Goal: Information Seeking & Learning: Learn about a topic

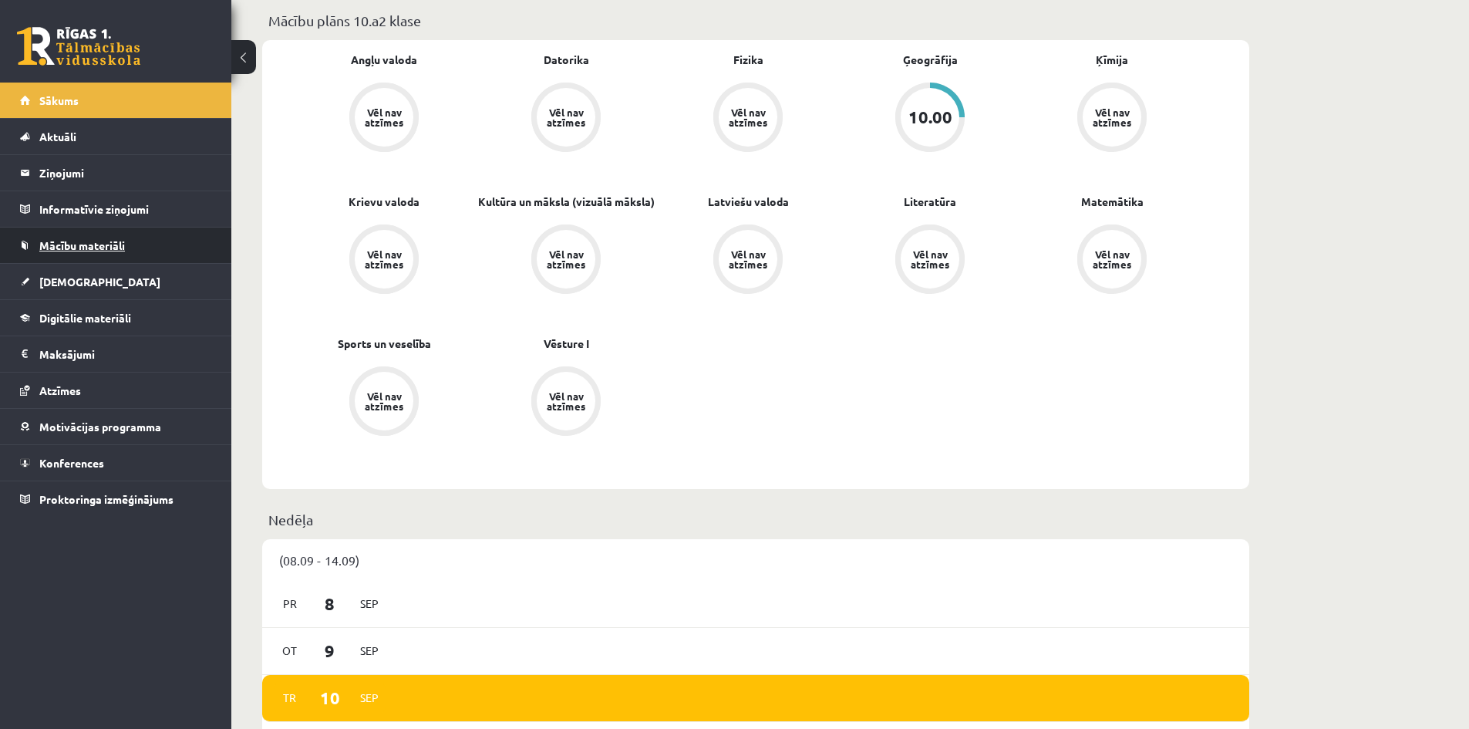
scroll to position [463, 0]
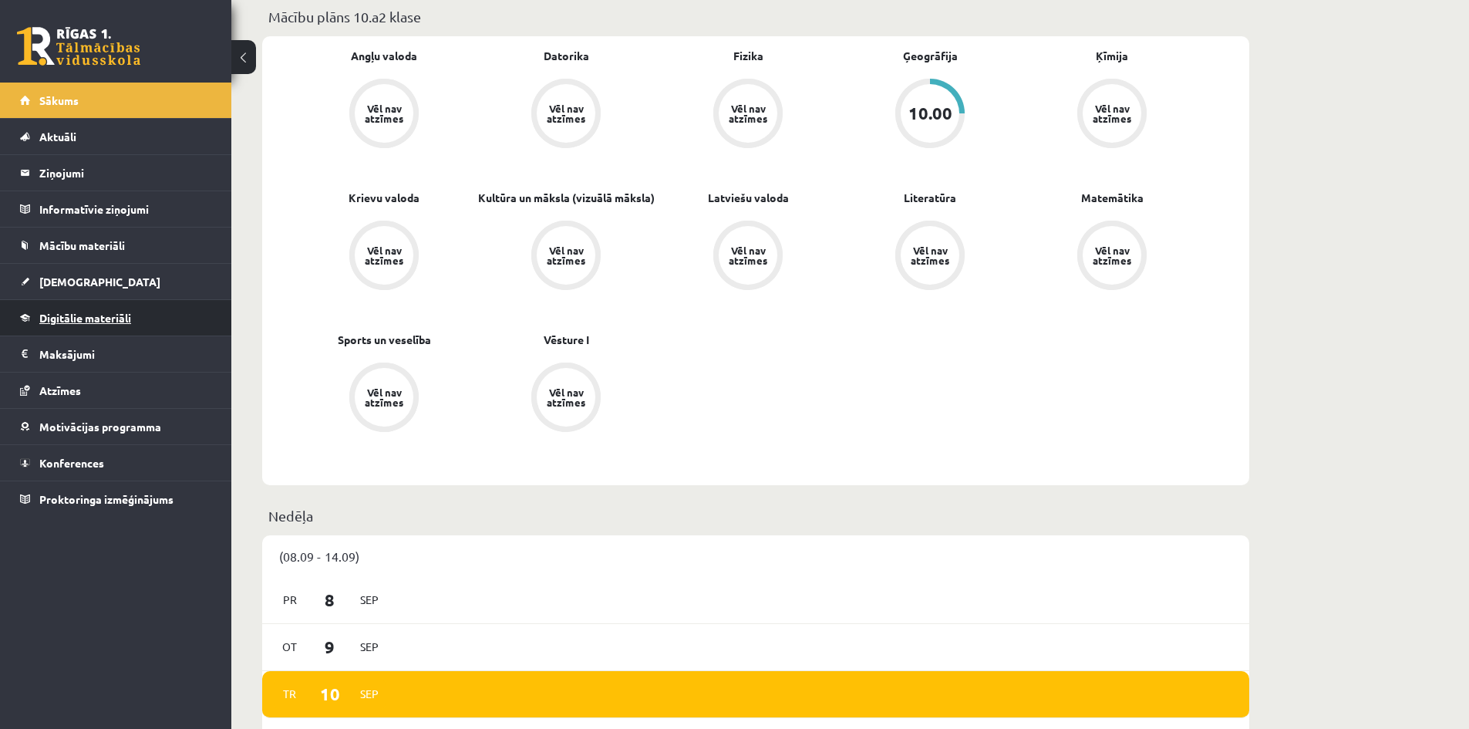
click at [137, 308] on link "Digitālie materiāli" at bounding box center [116, 317] width 192 height 35
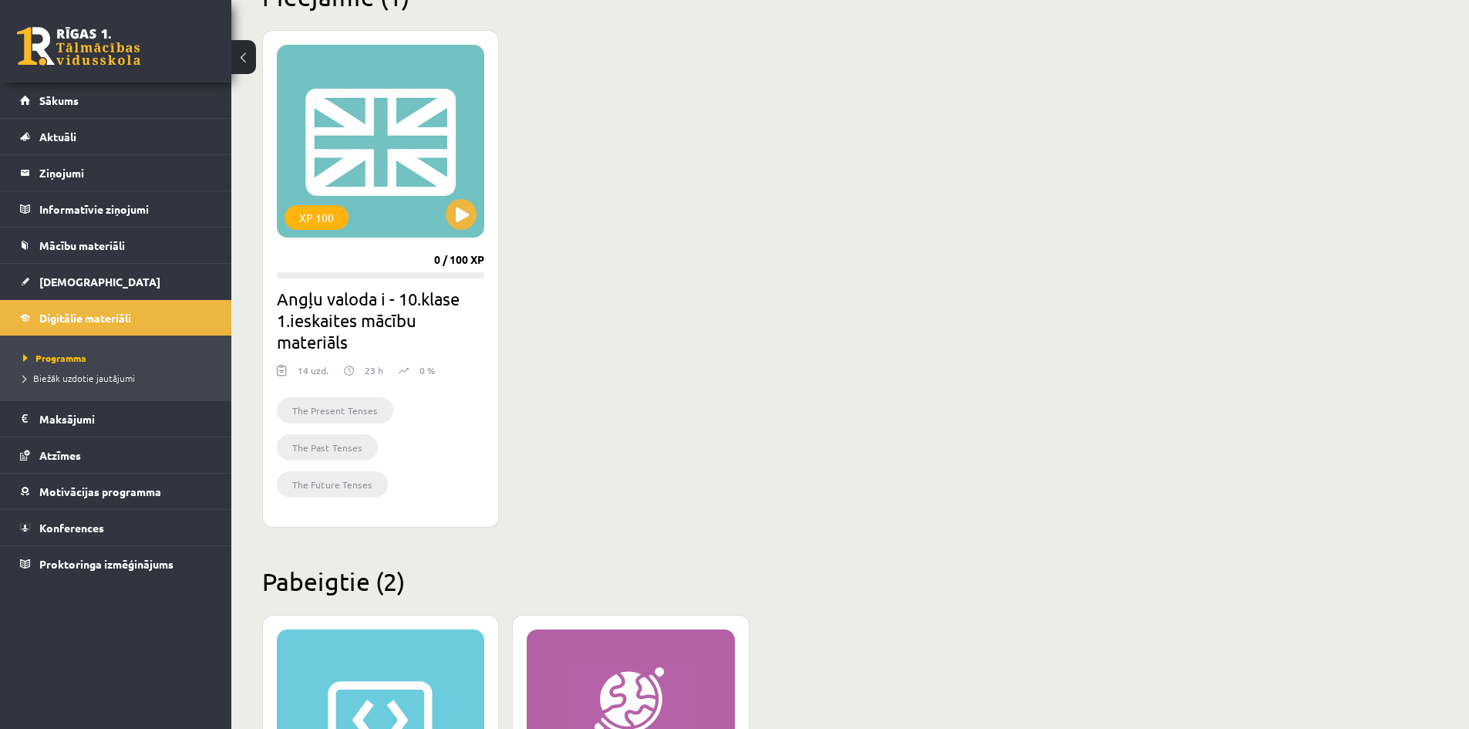
scroll to position [339, 0]
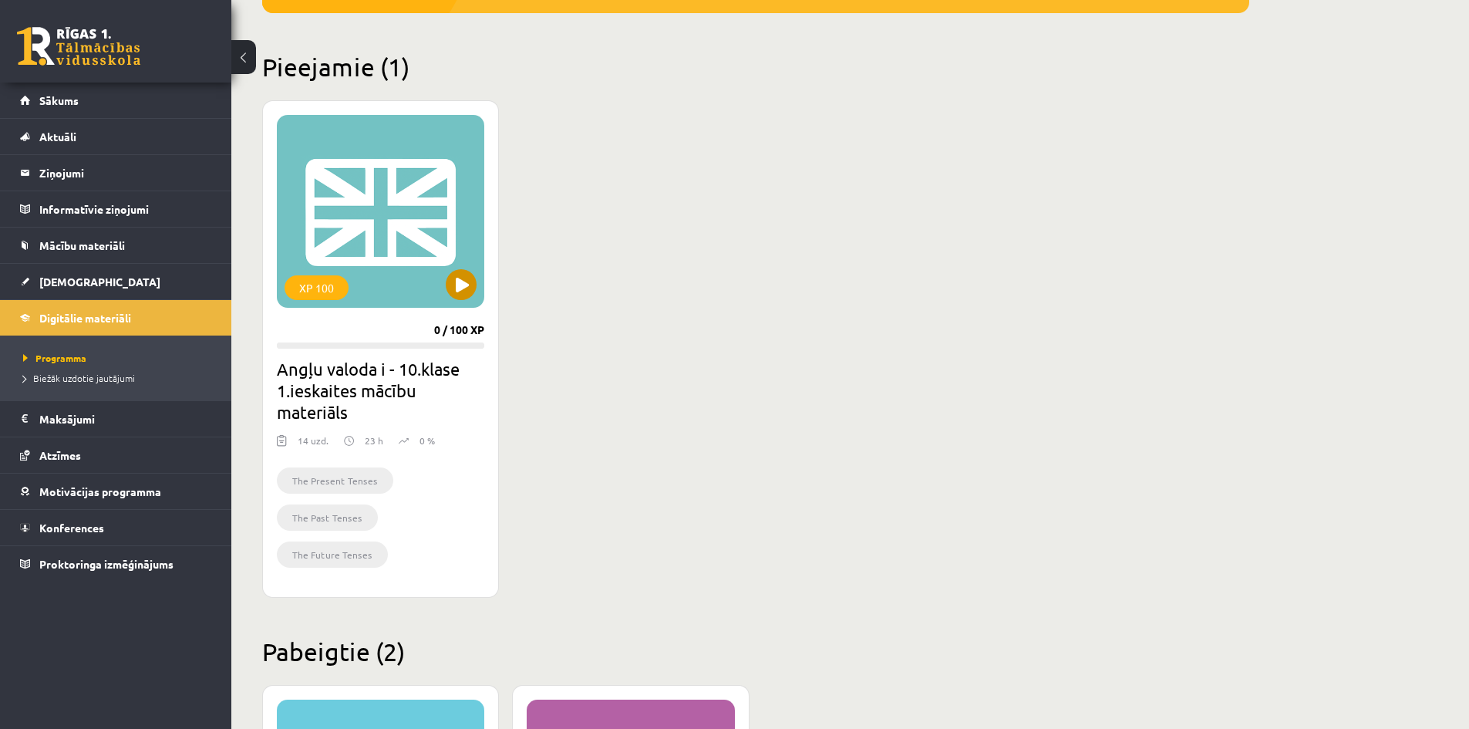
click at [383, 259] on div "XP 100" at bounding box center [380, 211] width 207 height 193
click at [484, 284] on div "XP 100" at bounding box center [380, 211] width 207 height 193
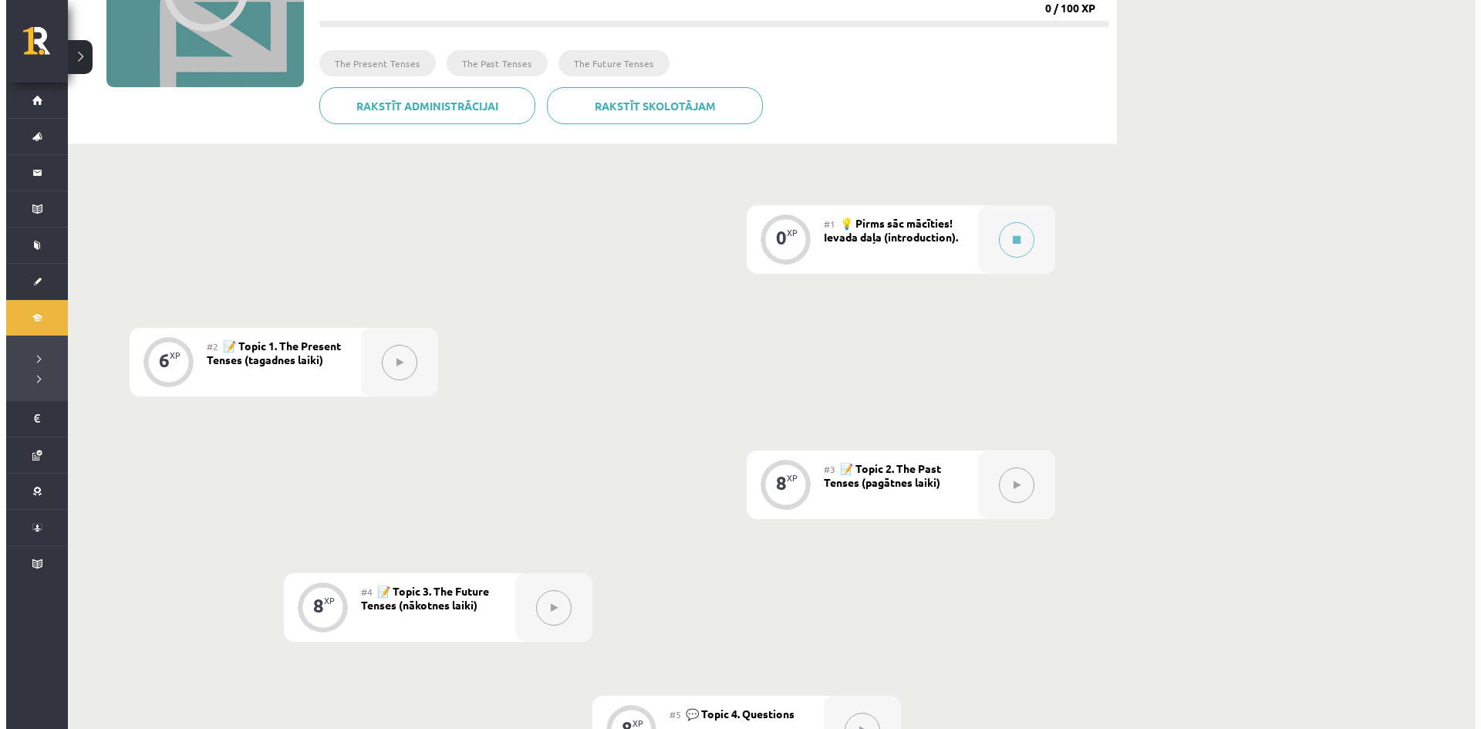
scroll to position [231, 0]
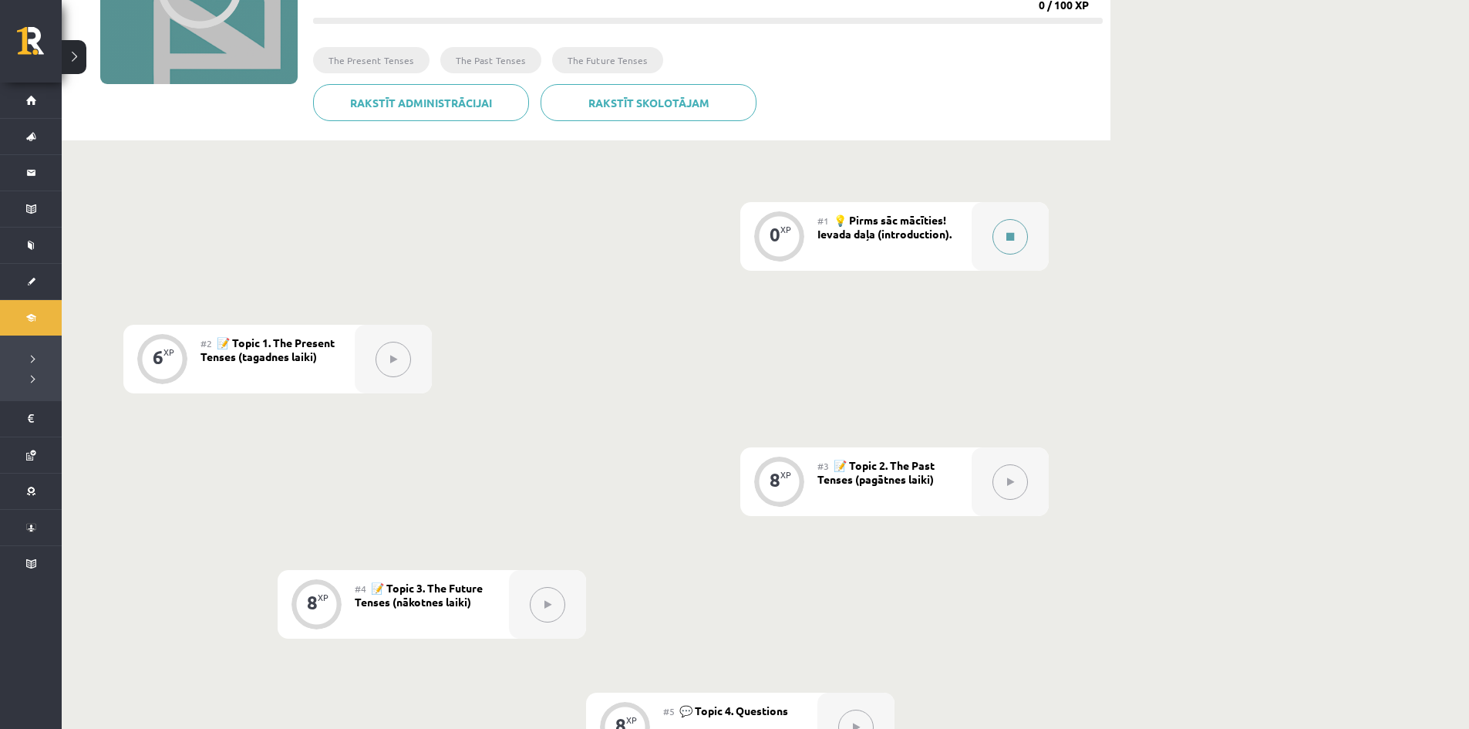
click at [1013, 230] on button at bounding box center [1010, 236] width 35 height 35
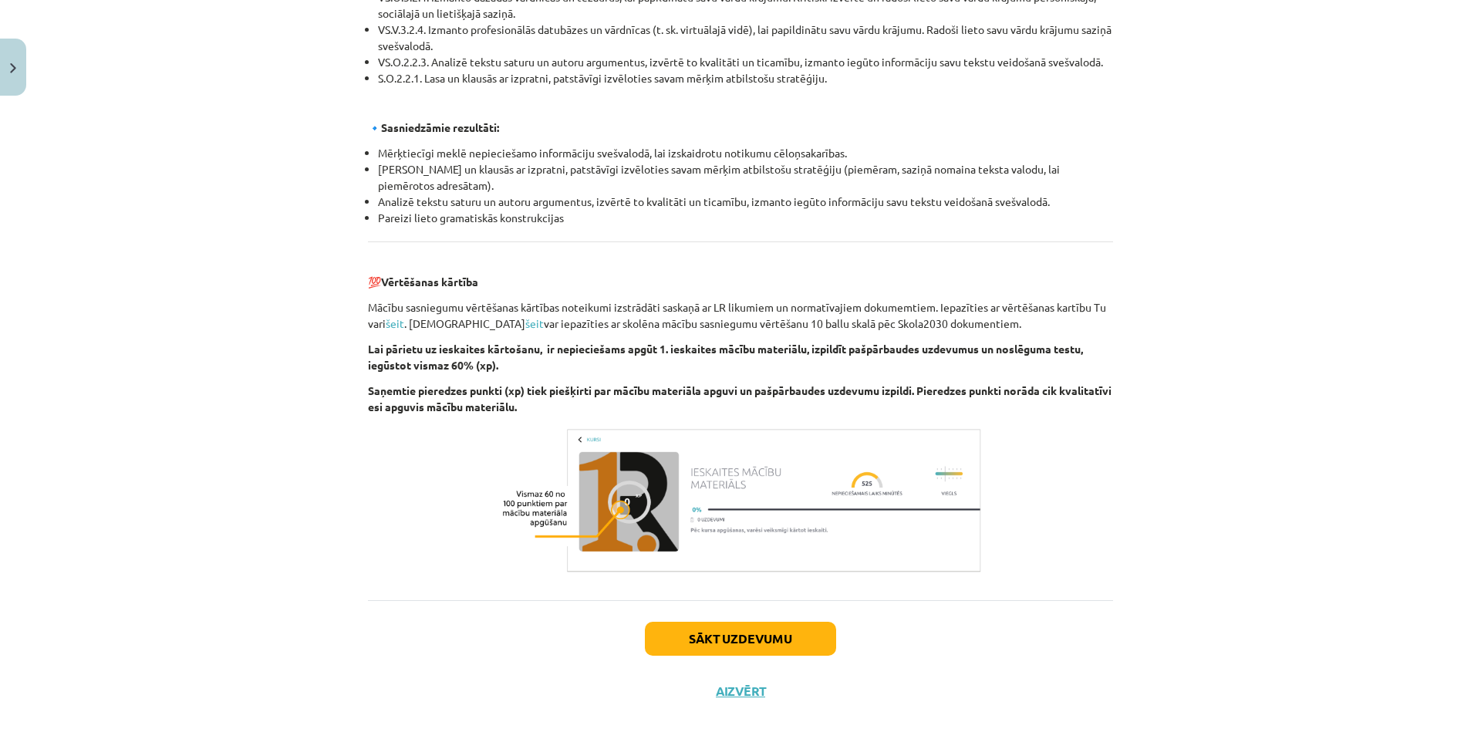
scroll to position [1514, 0]
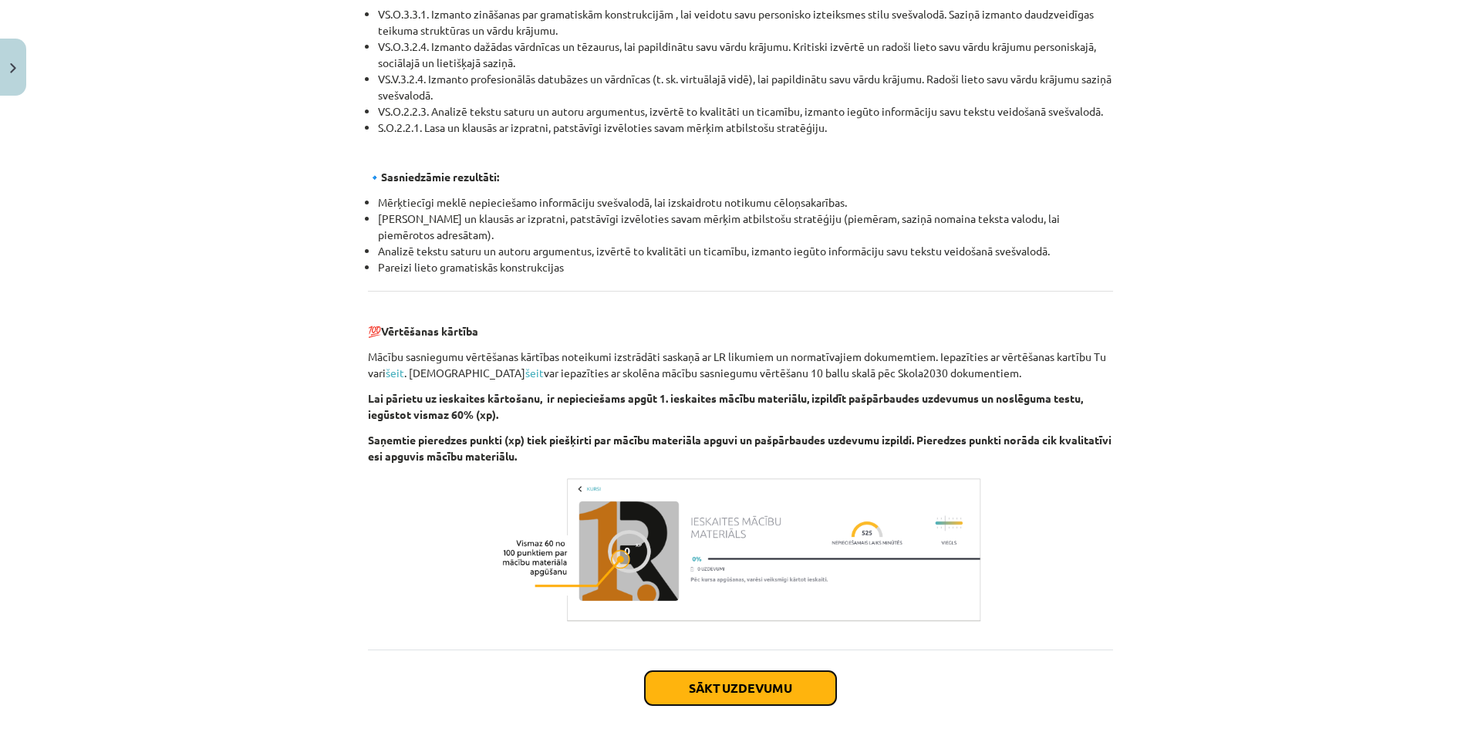
click at [723, 681] on button "Sākt uzdevumu" at bounding box center [740, 688] width 191 height 34
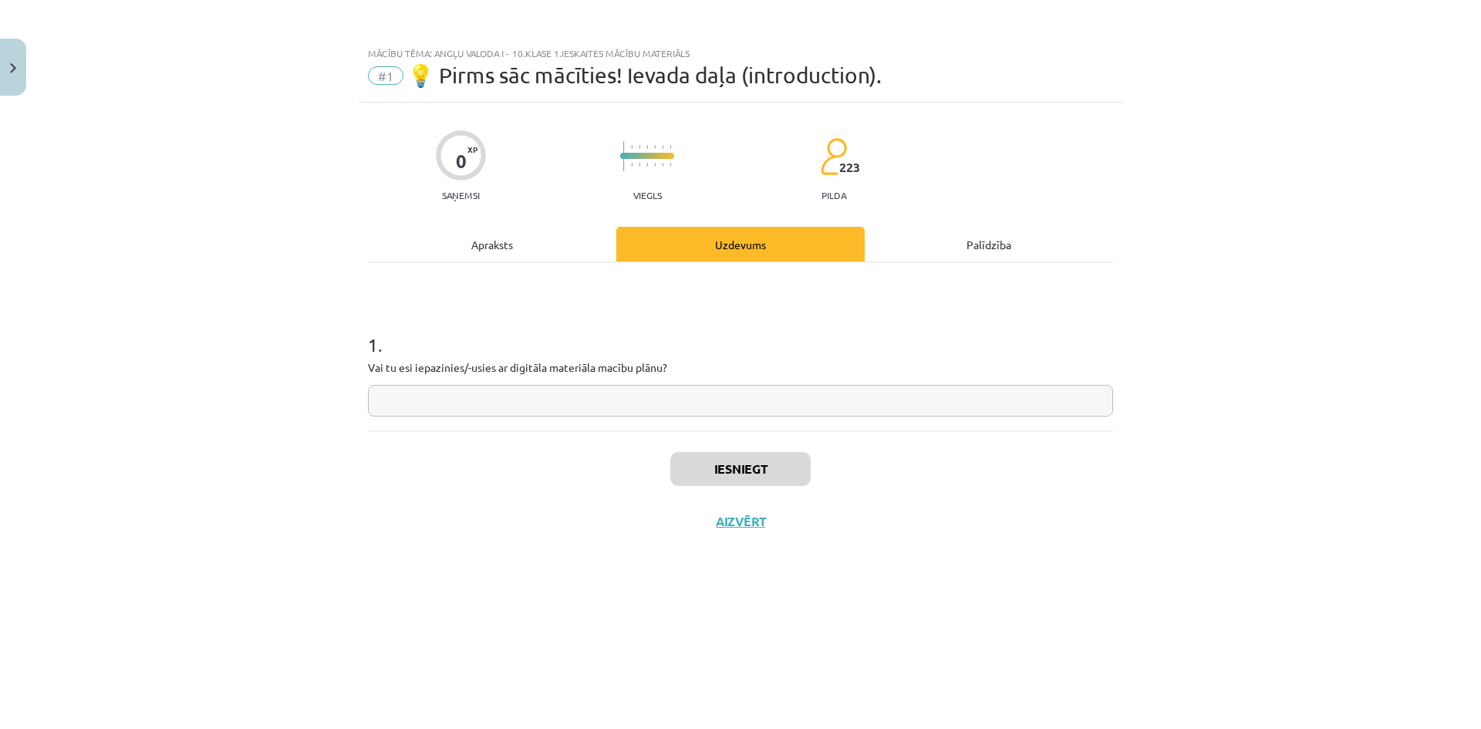
click at [566, 405] on input "text" at bounding box center [740, 401] width 745 height 32
type input "**"
click at [546, 241] on div "Apraksts" at bounding box center [492, 244] width 248 height 35
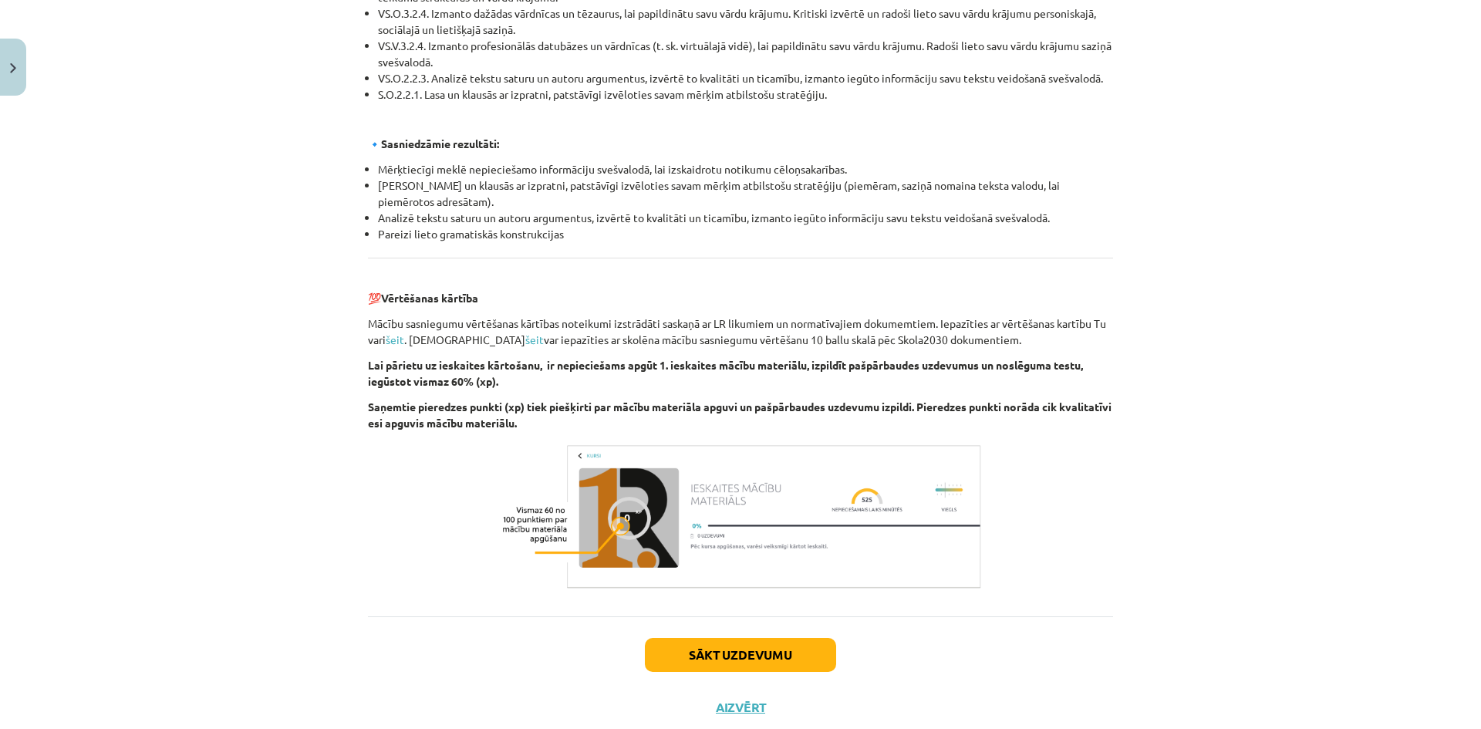
scroll to position [1591, 0]
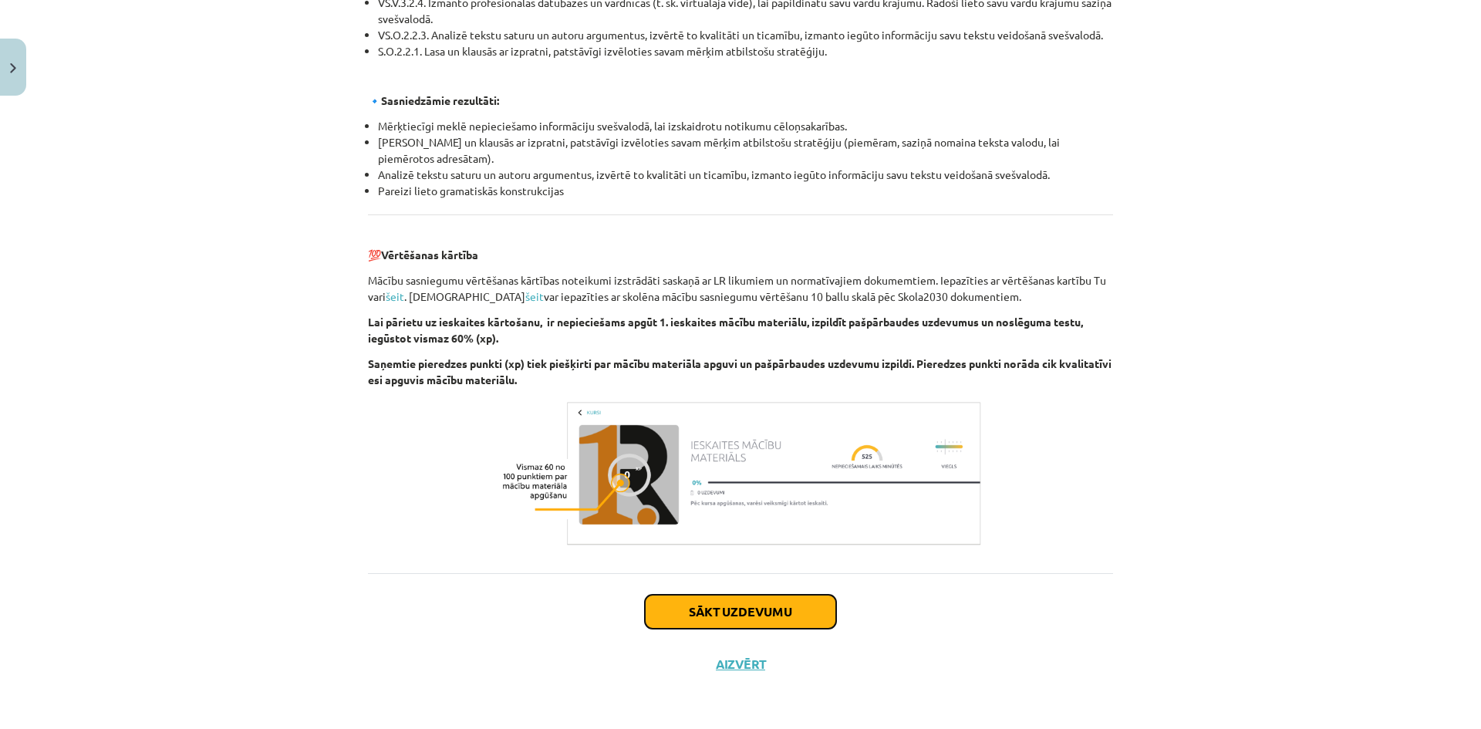
click at [730, 604] on button "Sākt uzdevumu" at bounding box center [740, 612] width 191 height 34
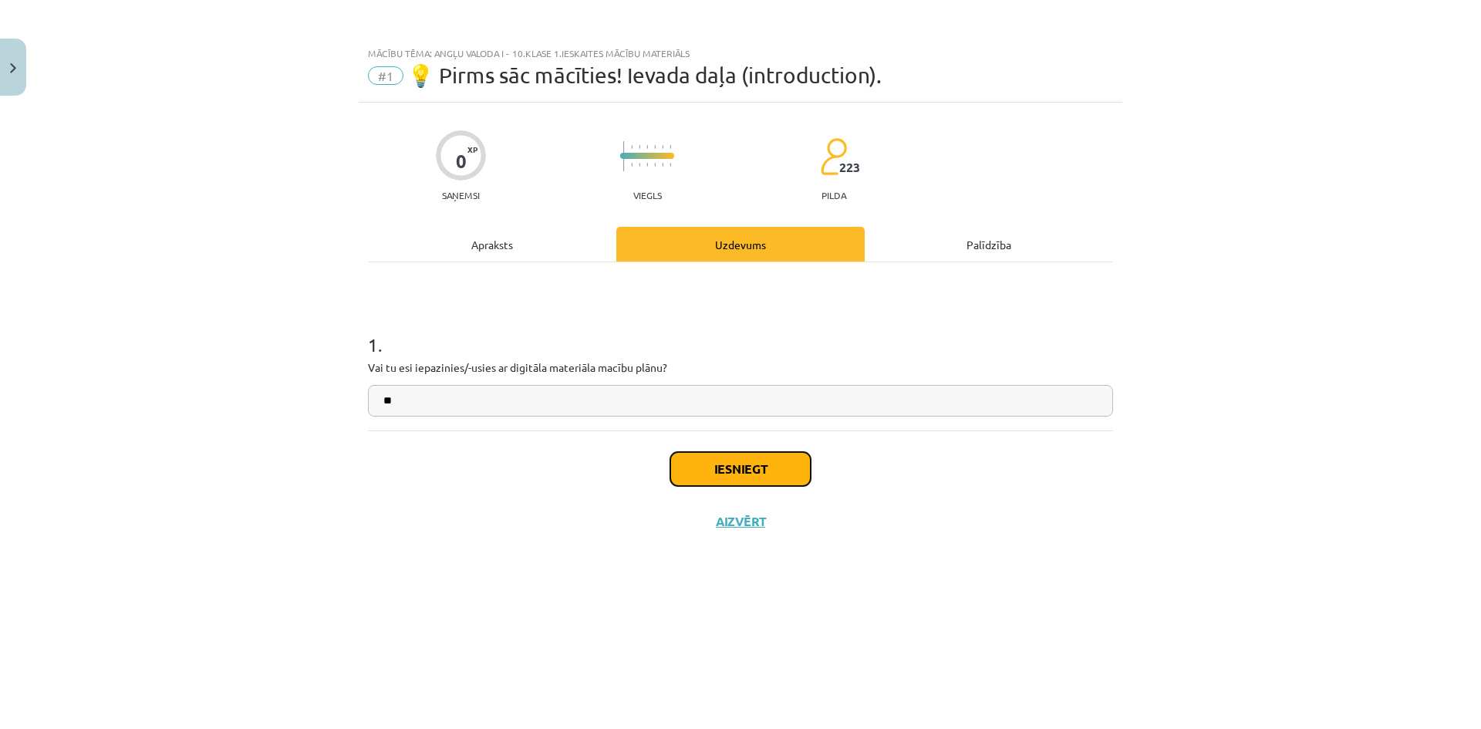
click at [736, 478] on button "Iesniegt" at bounding box center [740, 469] width 140 height 34
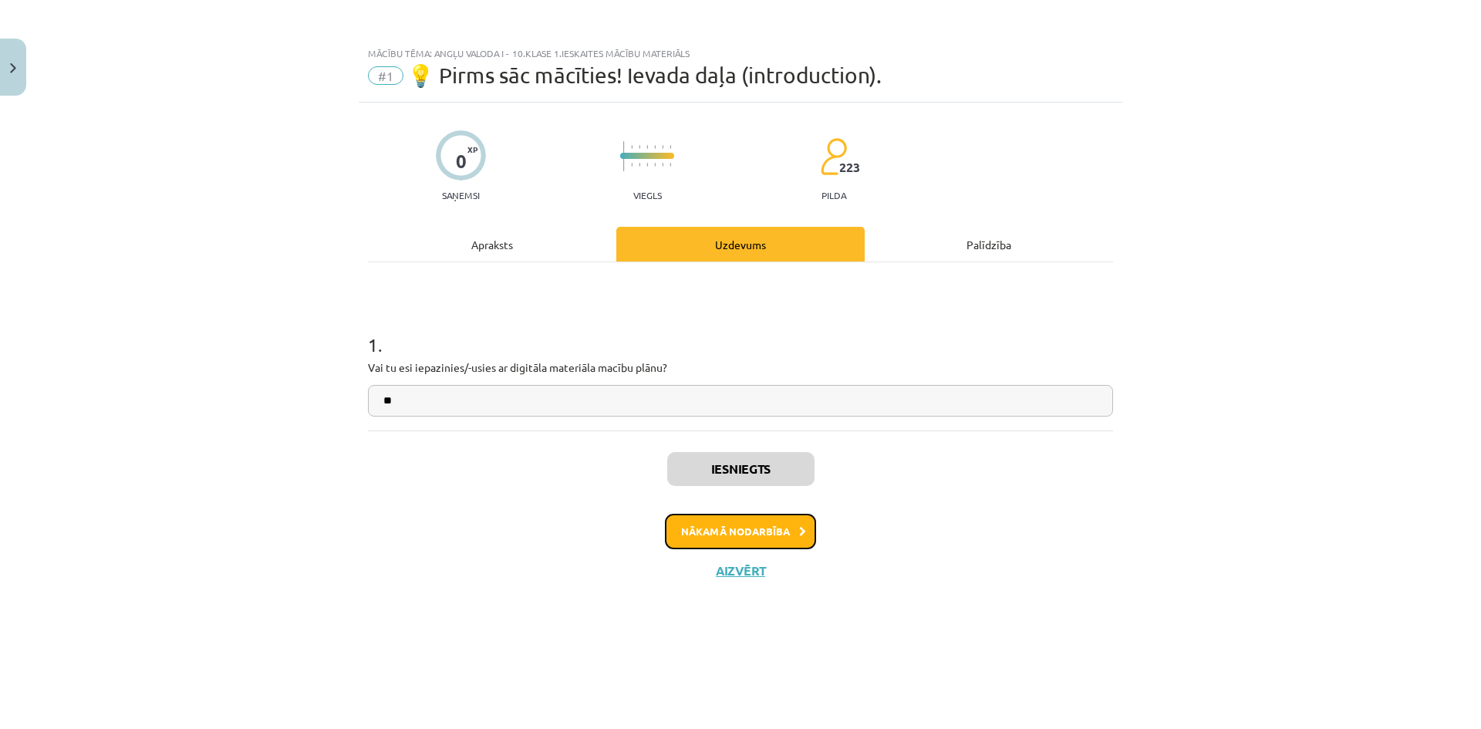
click at [680, 524] on button "Nākamā nodarbība" at bounding box center [740, 531] width 151 height 35
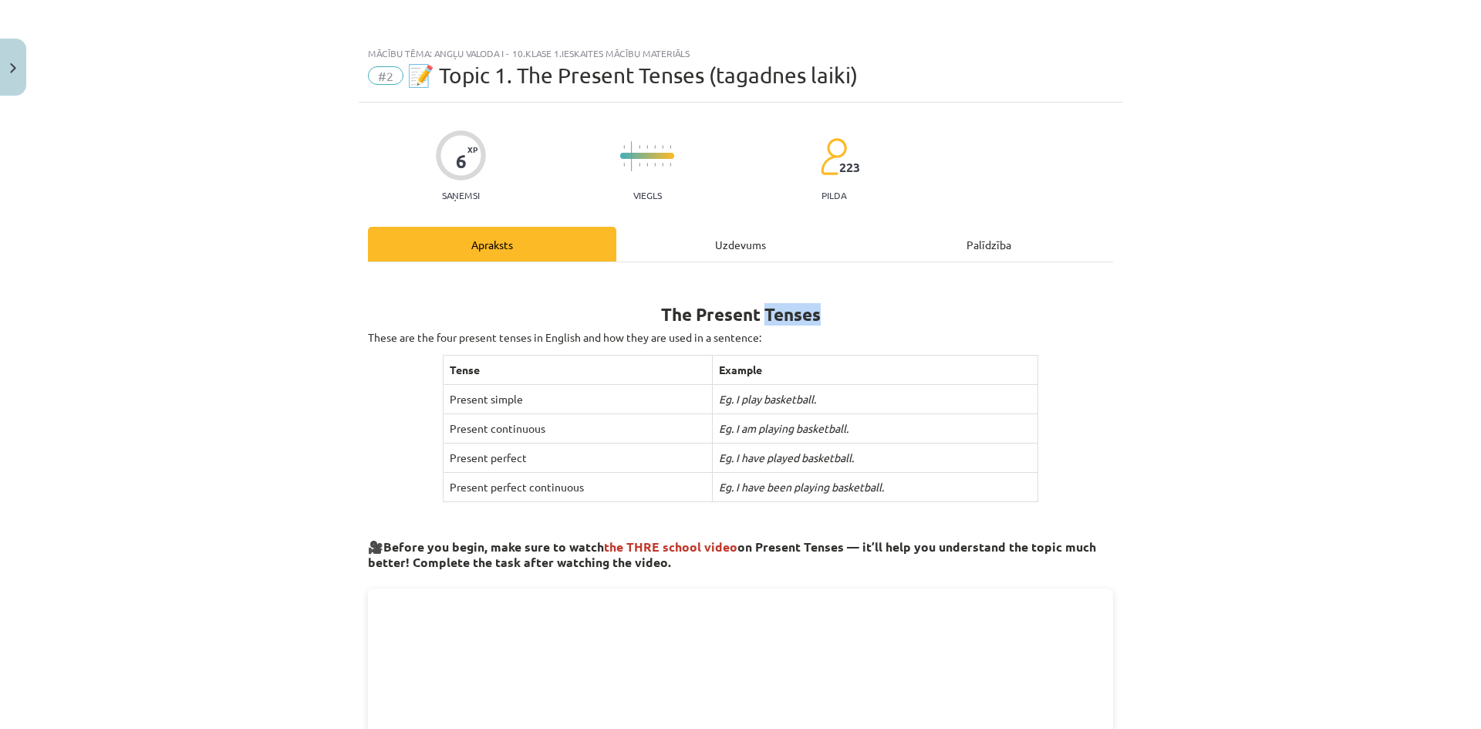
drag, startPoint x: 814, startPoint y: 321, endPoint x: 757, endPoint y: 317, distance: 58.0
click at [757, 317] on b "The Present Tenses" at bounding box center [741, 314] width 160 height 22
click at [1380, 88] on div "Mācību tēma: Angļu valoda i - 10.[PERSON_NAME] 1.ieskaites mācību materiāls #2 …" at bounding box center [740, 364] width 1481 height 729
drag, startPoint x: 432, startPoint y: 392, endPoint x: 541, endPoint y: 391, distance: 109.5
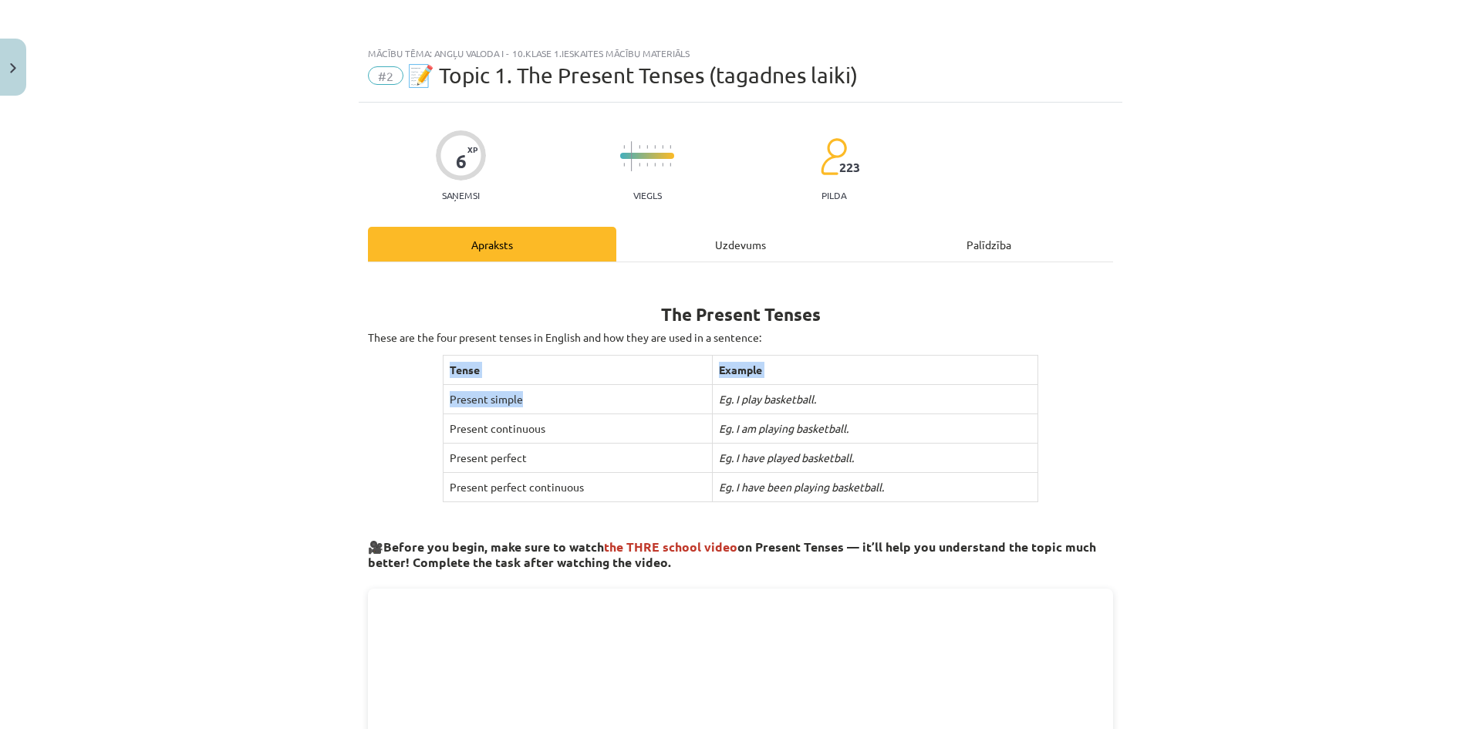
click at [649, 381] on th "Tense" at bounding box center [577, 370] width 269 height 29
drag, startPoint x: 684, startPoint y: 305, endPoint x: 753, endPoint y: 308, distance: 68.7
click at [753, 308] on b "The Present Tenses" at bounding box center [741, 314] width 160 height 22
click at [876, 317] on h1 "The Present Tenses" at bounding box center [740, 300] width 745 height 49
drag, startPoint x: 876, startPoint y: 317, endPoint x: 624, endPoint y: 322, distance: 252.2
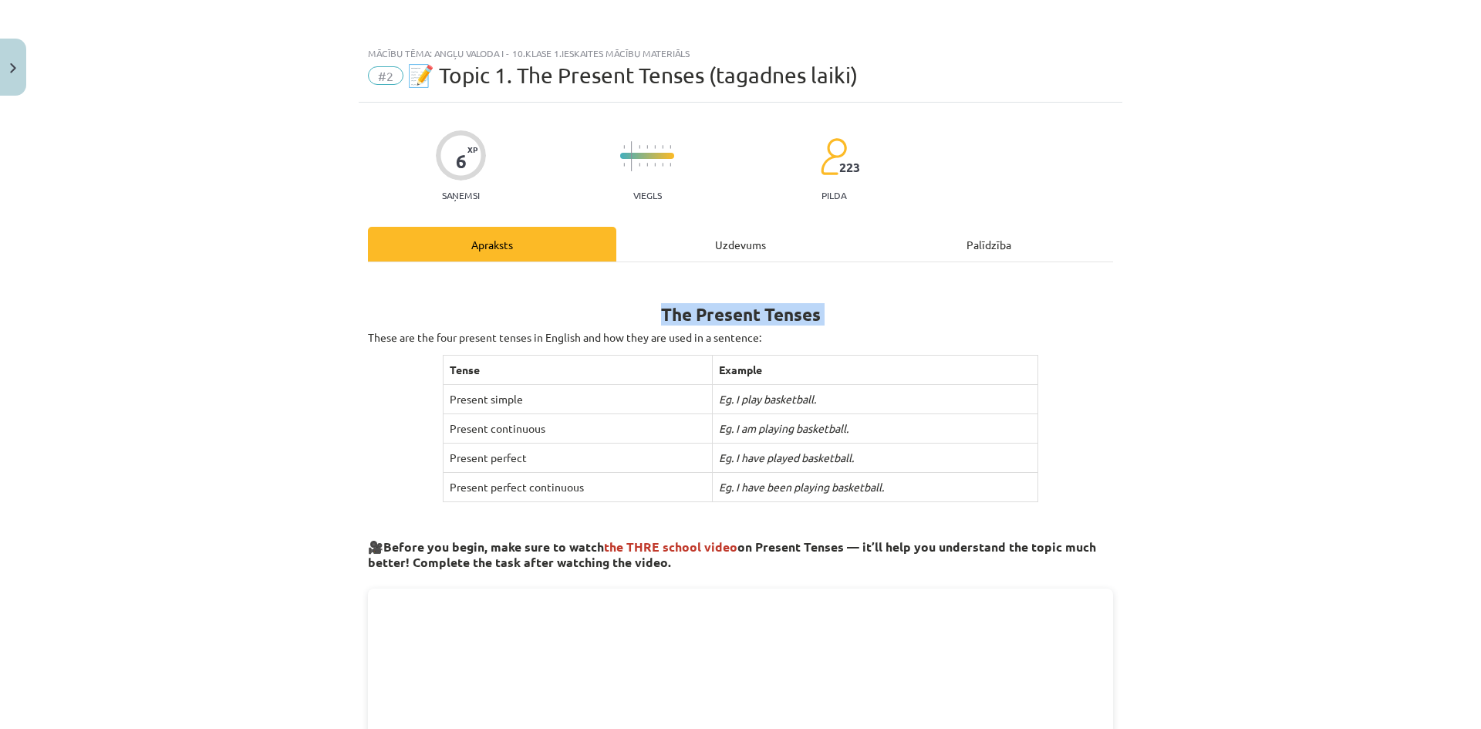
click at [624, 322] on h1 "The Present Tenses" at bounding box center [740, 300] width 745 height 49
drag, startPoint x: 1309, startPoint y: 259, endPoint x: 1298, endPoint y: 260, distance: 10.8
click at [1309, 259] on div "Mācību tēma: Angļu valoda i - 10.[PERSON_NAME] 1.ieskaites mācību materiāls #2 …" at bounding box center [740, 364] width 1481 height 729
drag, startPoint x: 537, startPoint y: 389, endPoint x: 477, endPoint y: 396, distance: 60.6
click at [477, 396] on td "Present simple" at bounding box center [577, 399] width 269 height 29
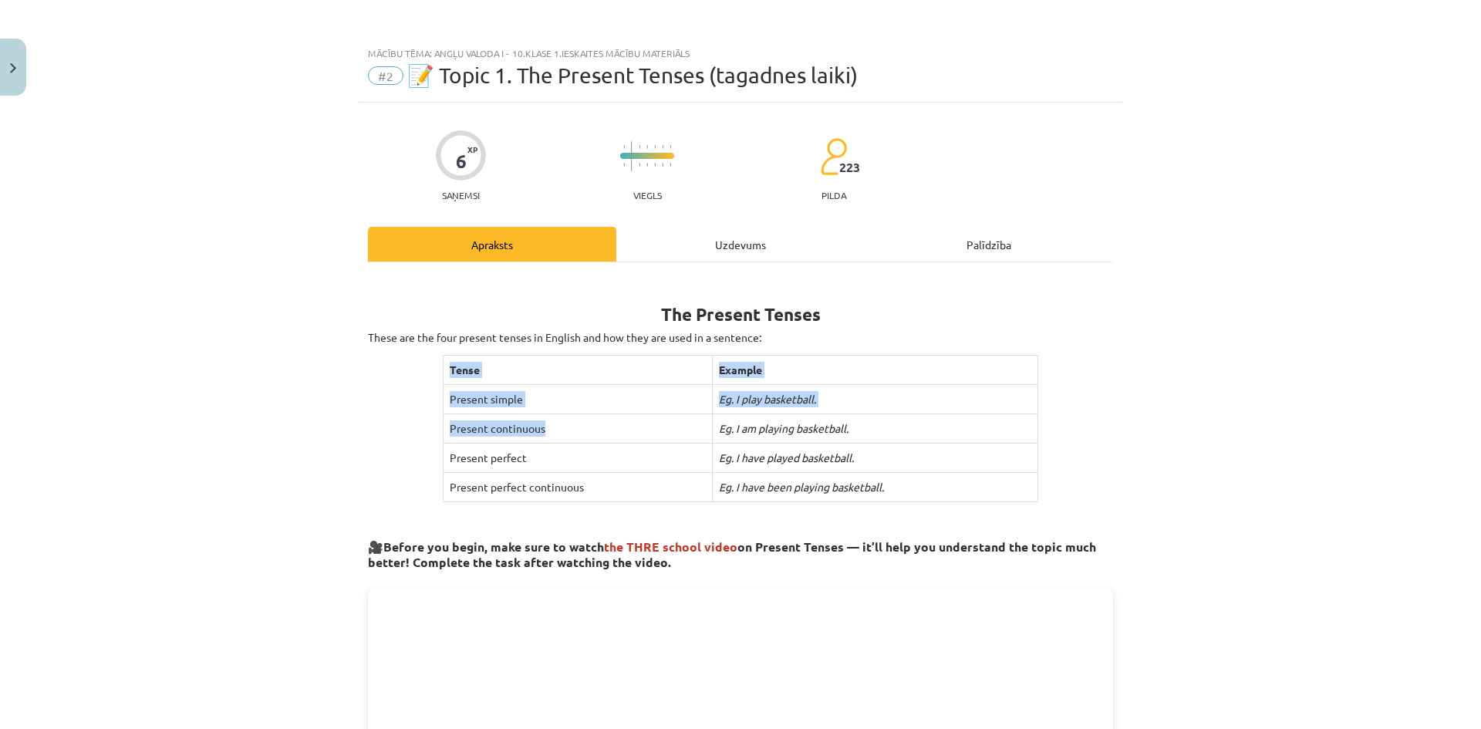
drag, startPoint x: 549, startPoint y: 430, endPoint x: 418, endPoint y: 447, distance: 132.1
drag, startPoint x: 544, startPoint y: 455, endPoint x: 463, endPoint y: 450, distance: 81.9
click at [463, 450] on td "Present perfect" at bounding box center [577, 457] width 269 height 29
drag, startPoint x: 965, startPoint y: 464, endPoint x: 777, endPoint y: 462, distance: 187.4
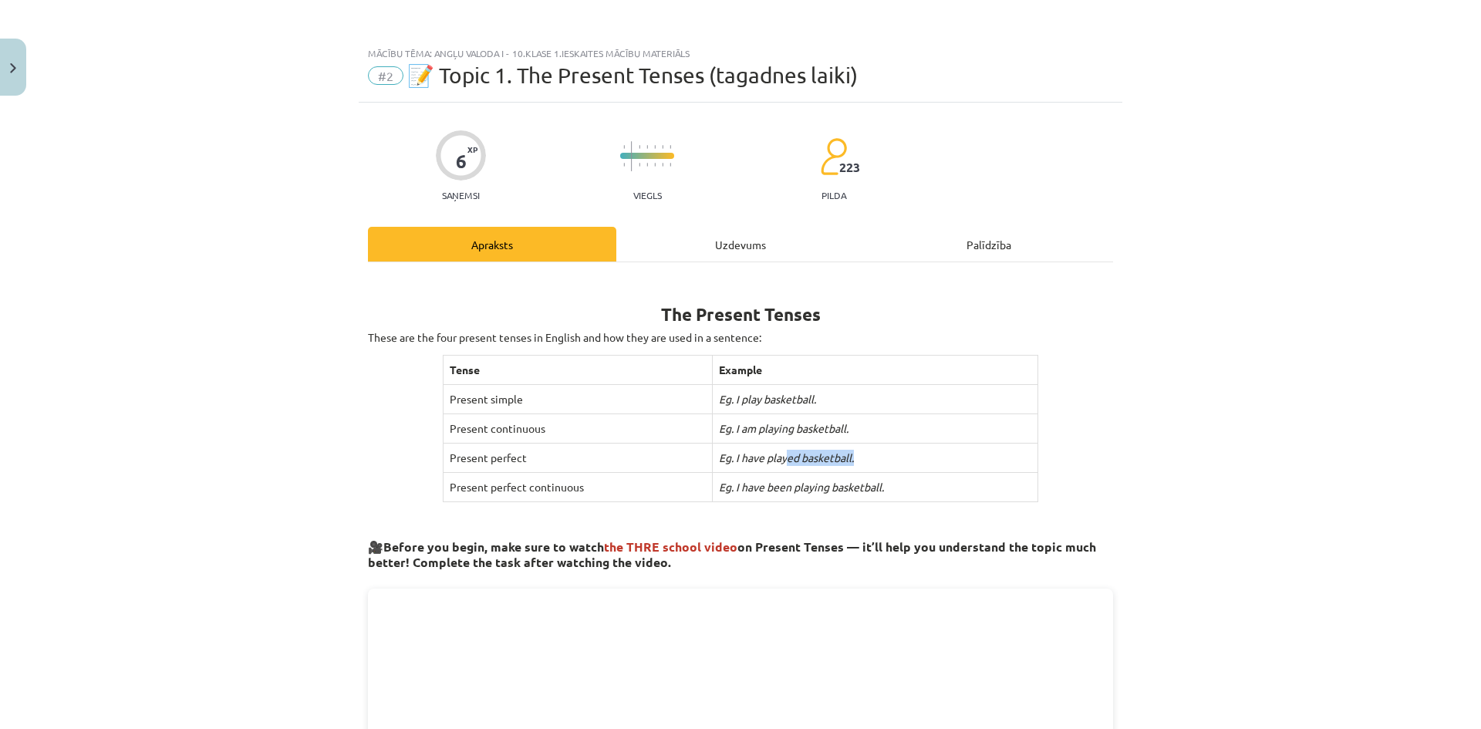
click at [777, 462] on td "Eg. I have played basketball." at bounding box center [874, 457] width 325 height 29
click at [929, 452] on td "Eg. I have played basketball." at bounding box center [874, 457] width 325 height 29
drag, startPoint x: 929, startPoint y: 452, endPoint x: 713, endPoint y: 383, distance: 226.6
click at [713, 383] on tbody "Tense Example Present simple Eg. I play basketball. Present continuous Eg. I am…" at bounding box center [740, 429] width 595 height 147
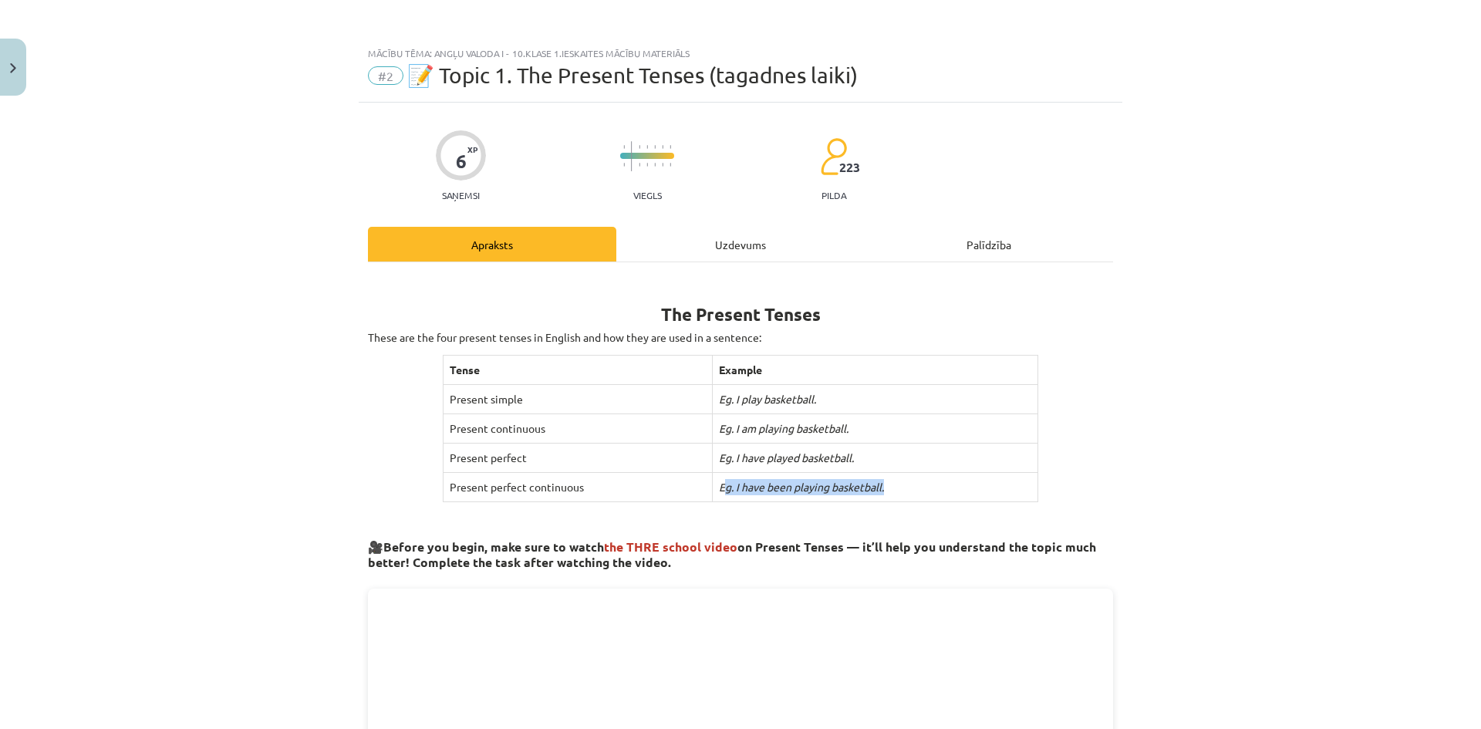
drag, startPoint x: 926, startPoint y: 483, endPoint x: 716, endPoint y: 490, distance: 209.9
click at [716, 490] on td "Eg. I have been playing basketball." at bounding box center [874, 487] width 325 height 29
click at [1307, 345] on div "Mācību tēma: Angļu valoda i - 10.[PERSON_NAME] 1.ieskaites mācību materiāls #2 …" at bounding box center [740, 364] width 1481 height 729
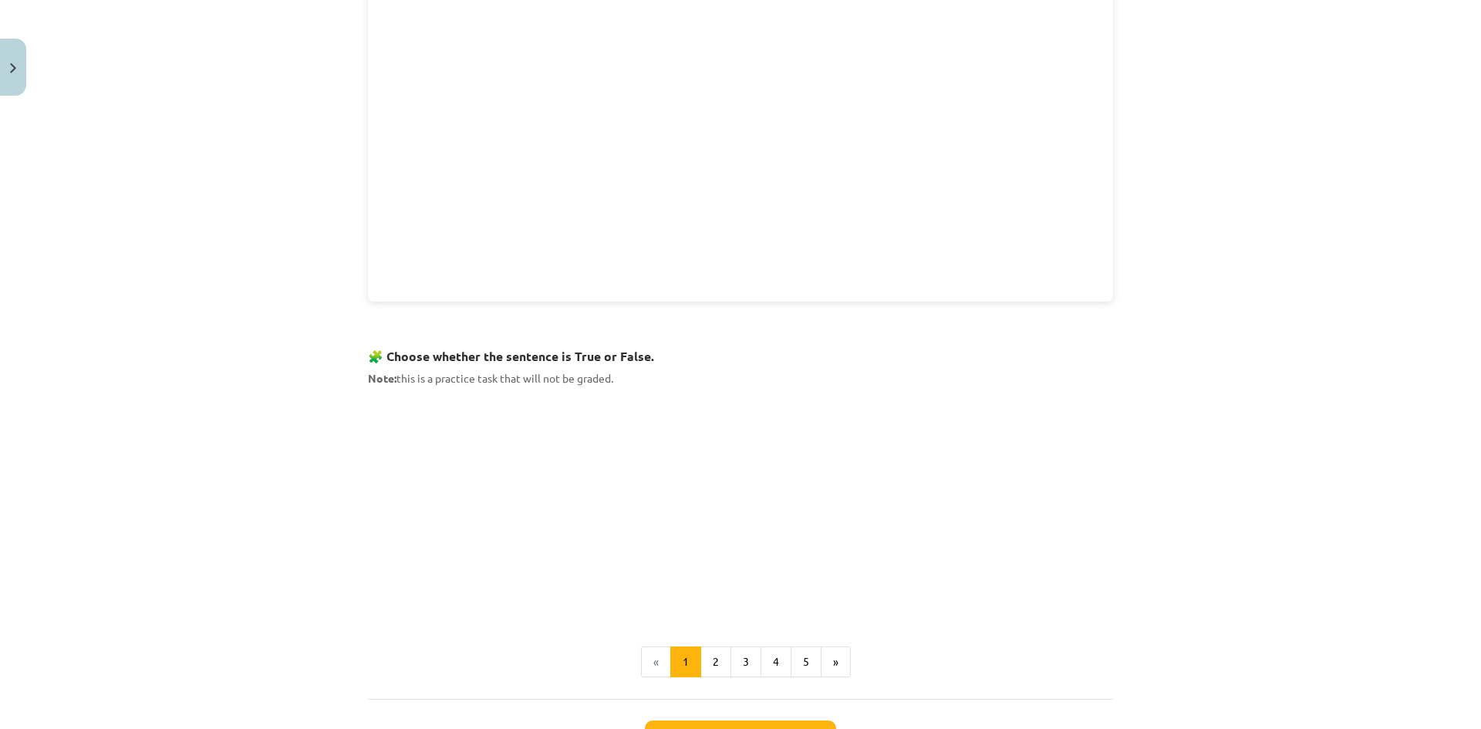
scroll to position [771, 0]
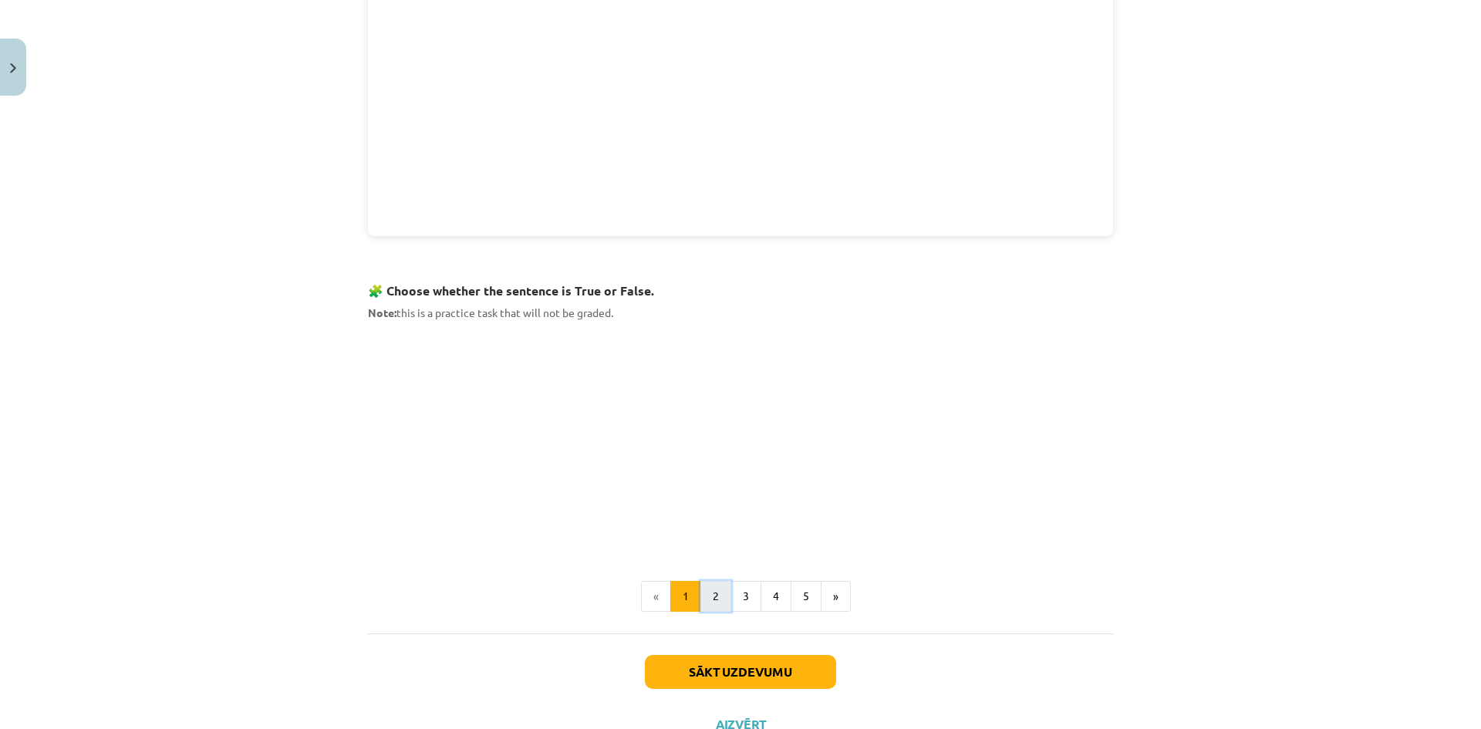
click at [713, 598] on button "2" at bounding box center [715, 596] width 31 height 31
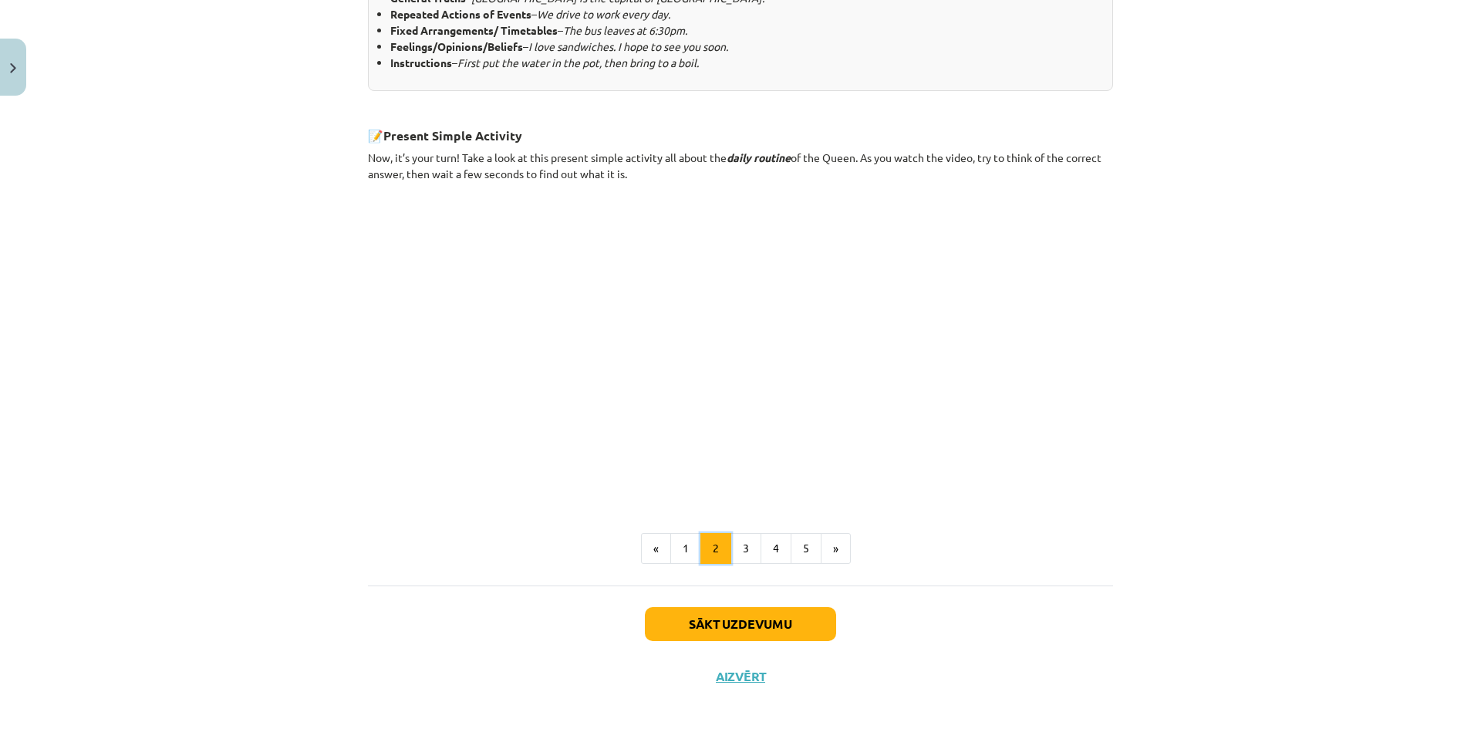
scroll to position [792, 0]
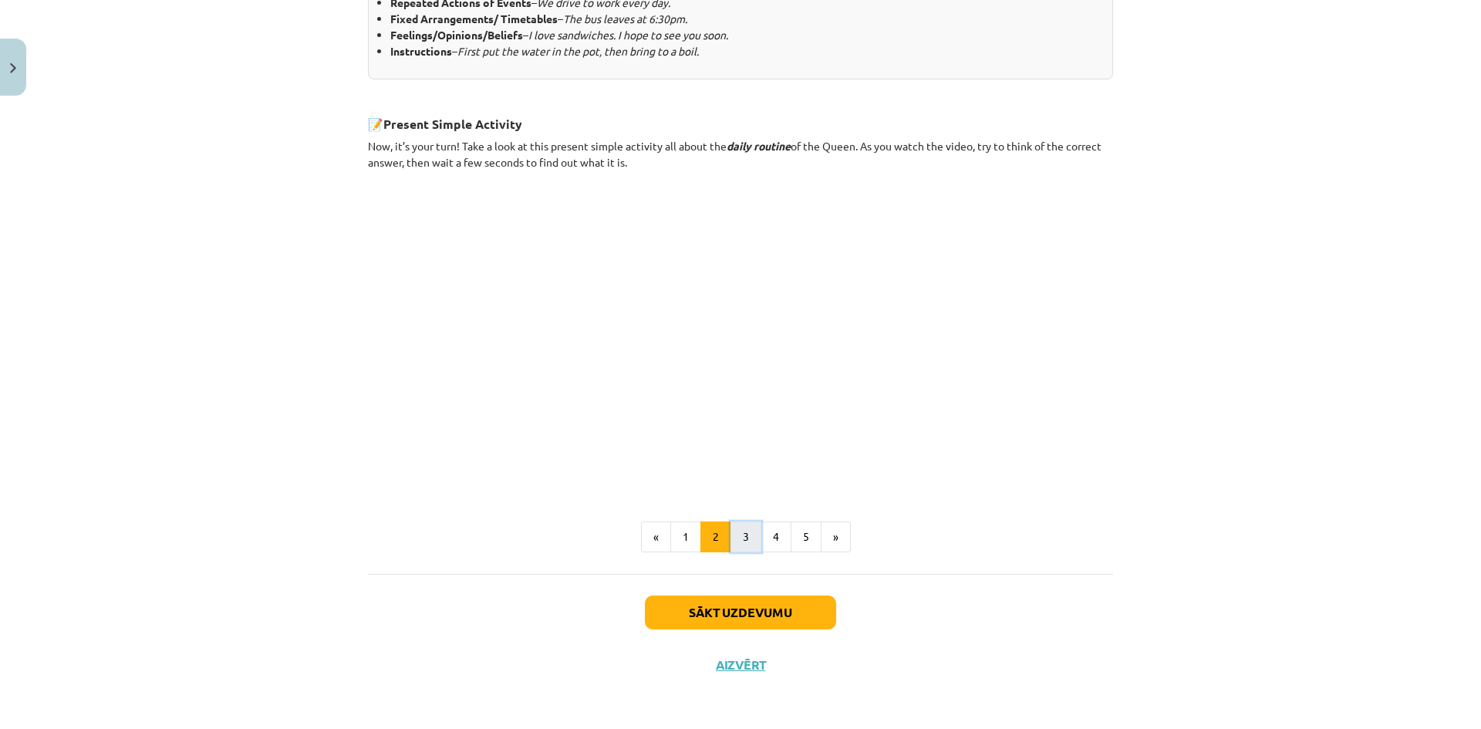
click at [740, 521] on button "3" at bounding box center [745, 536] width 31 height 31
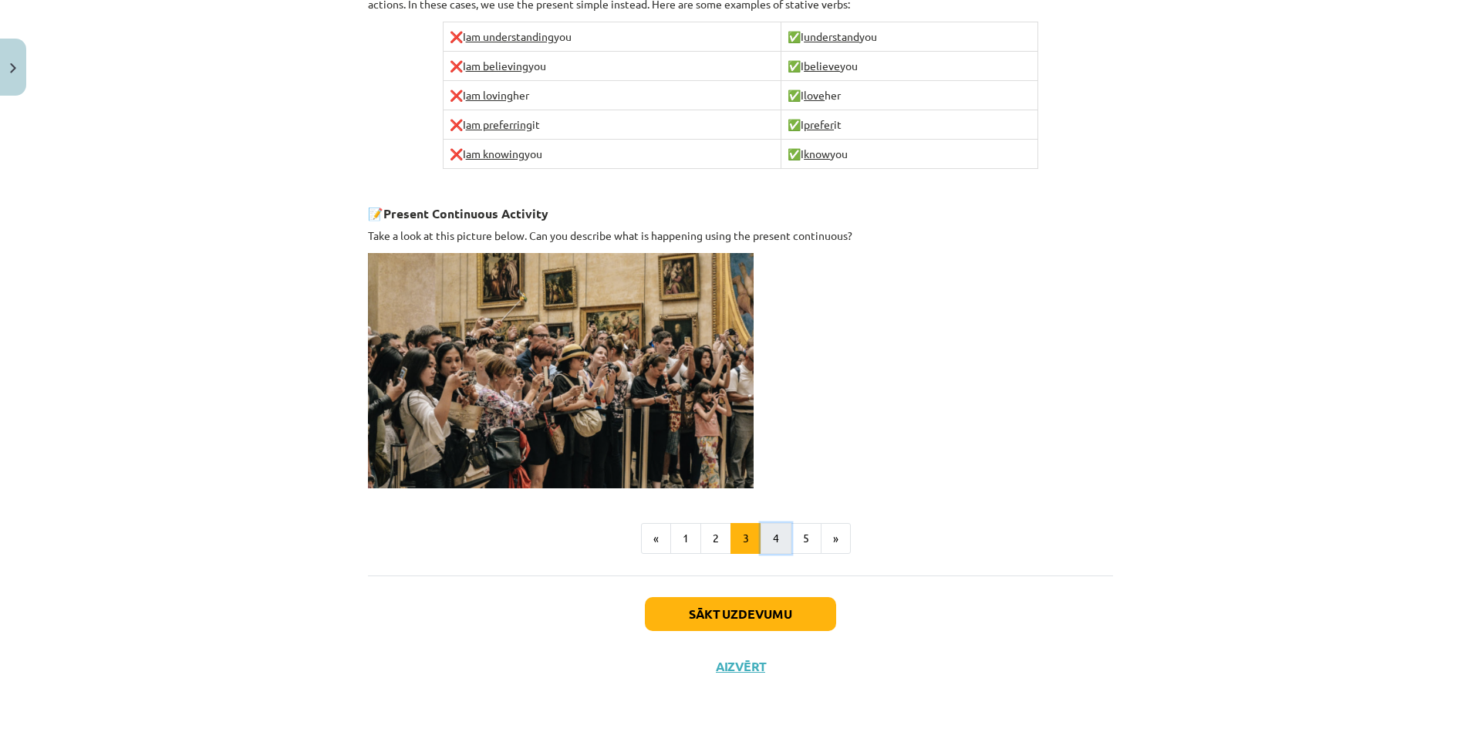
click at [767, 534] on button "4" at bounding box center [775, 538] width 31 height 31
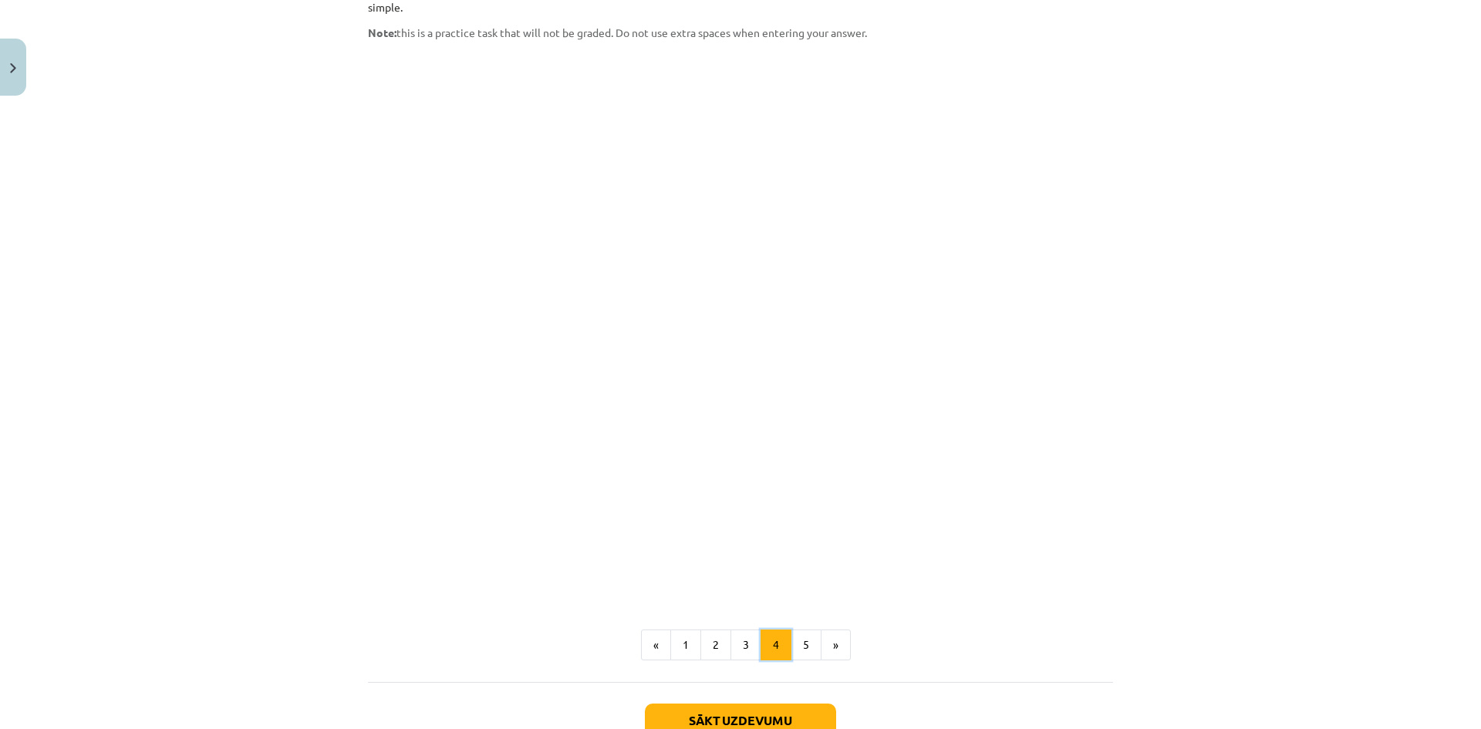
scroll to position [1206, 0]
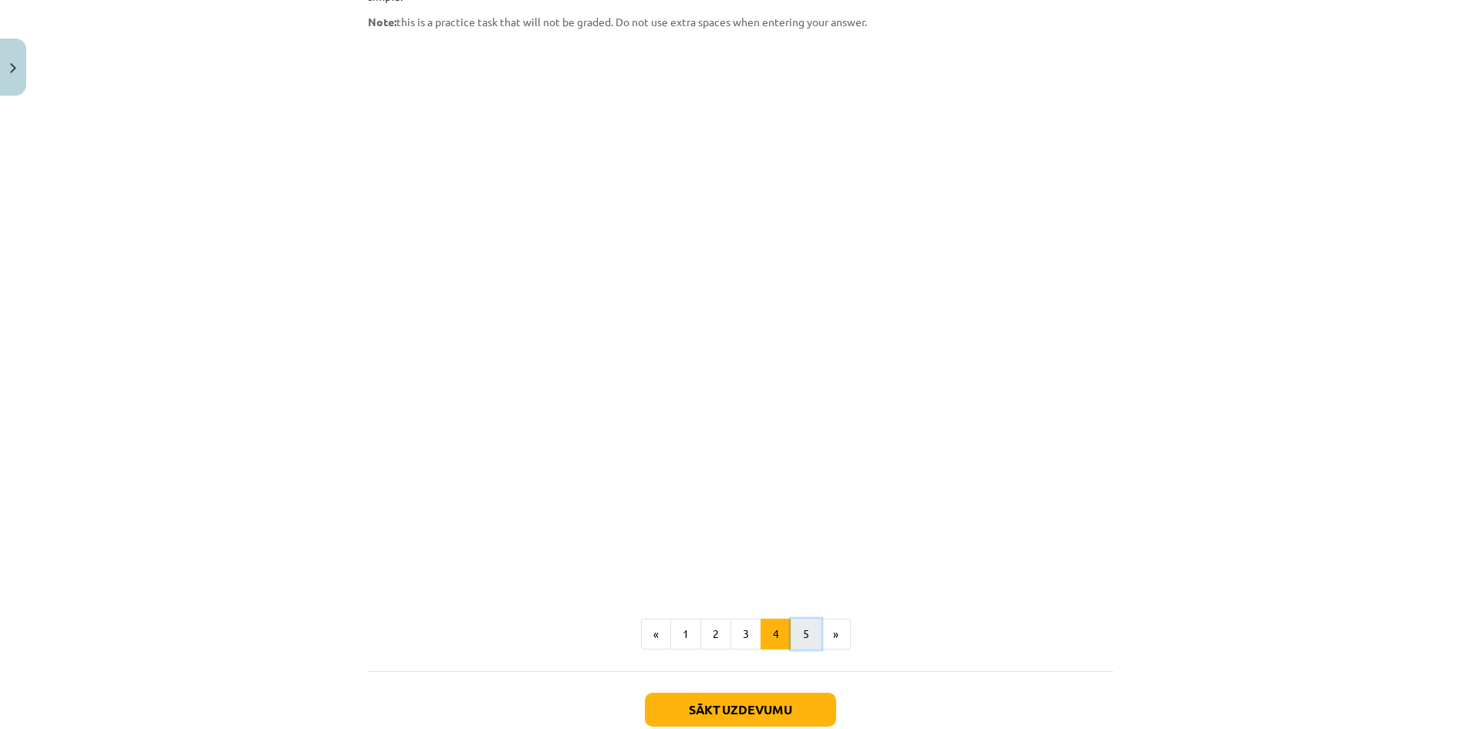
click at [802, 619] on button "5" at bounding box center [806, 634] width 31 height 31
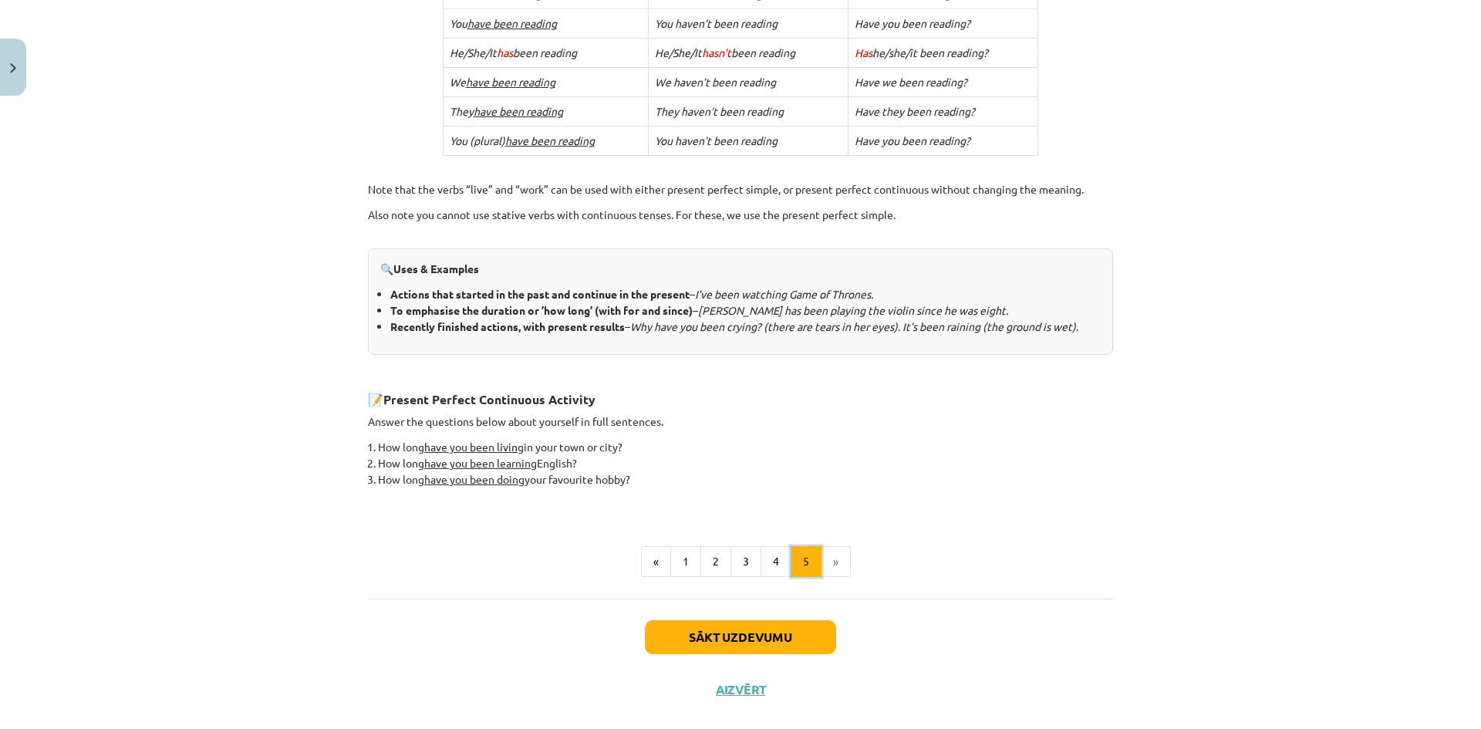
scroll to position [492, 0]
